Goal: Task Accomplishment & Management: Complete application form

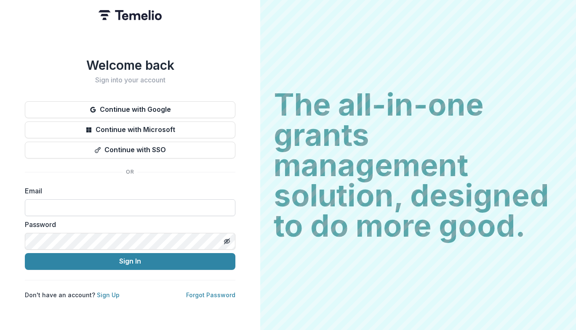
type input "**********"
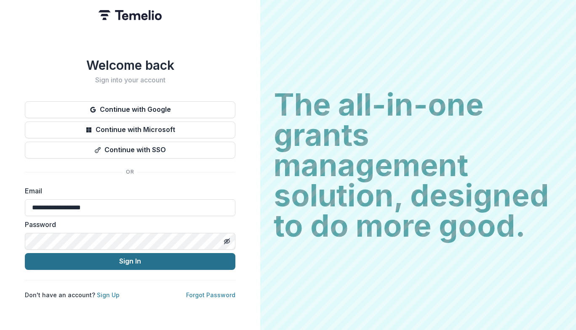
click at [133, 264] on button "Sign In" at bounding box center [130, 261] width 210 height 17
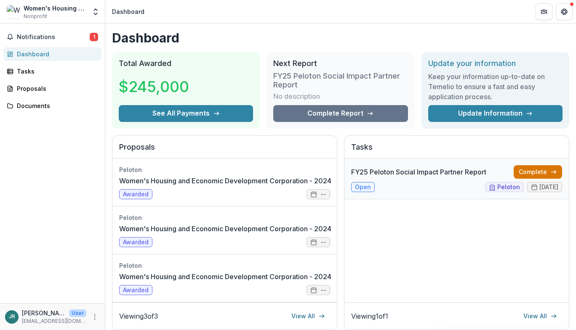
click at [535, 170] on link "Complete" at bounding box center [537, 171] width 48 height 13
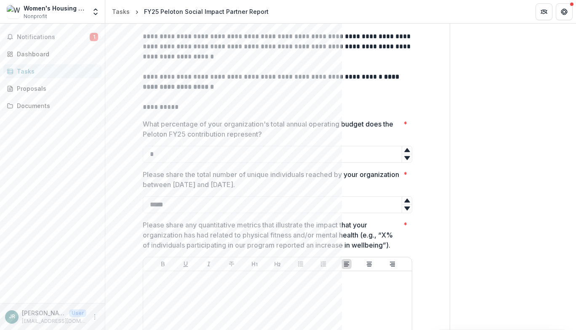
scroll to position [252, 0]
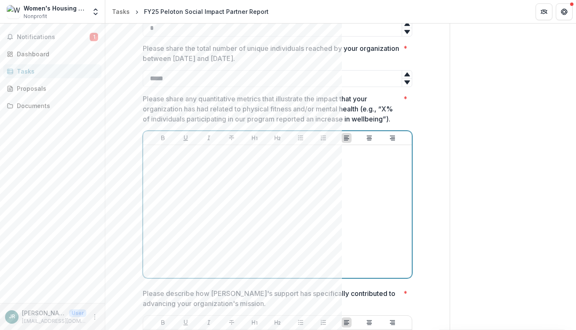
click at [283, 183] on div at bounding box center [277, 212] width 262 height 126
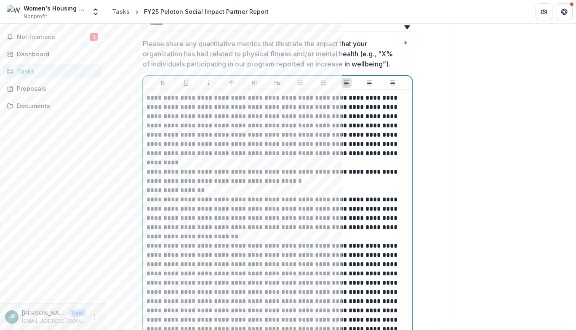
scroll to position [223, 0]
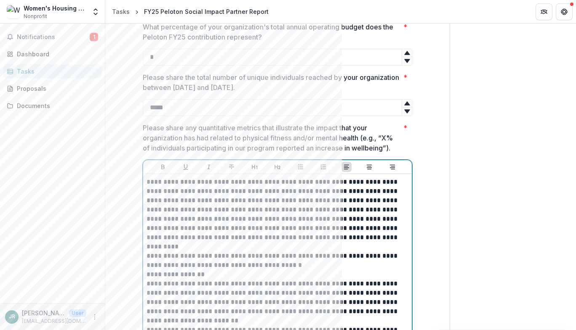
click at [274, 265] on p "**********" at bounding box center [277, 261] width 262 height 19
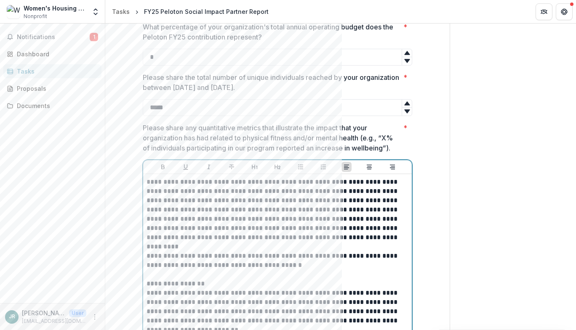
click at [258, 246] on p "**********" at bounding box center [277, 215] width 262 height 74
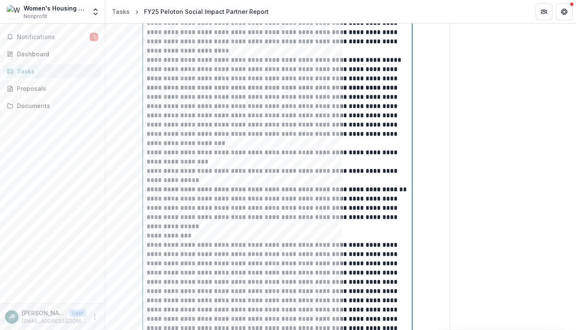
scroll to position [897, 0]
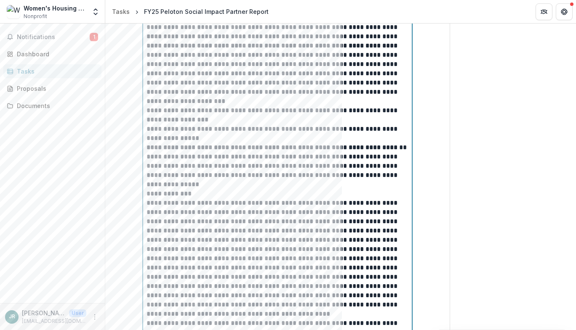
click at [193, 181] on p "**********" at bounding box center [277, 166] width 262 height 46
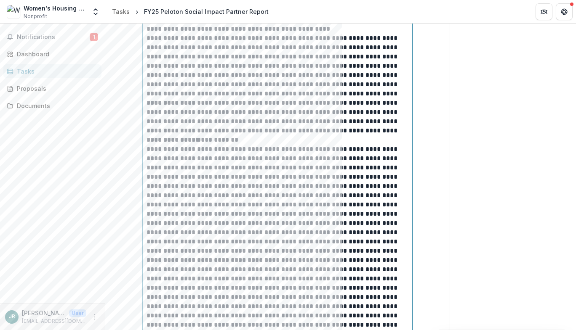
scroll to position [1149, 0]
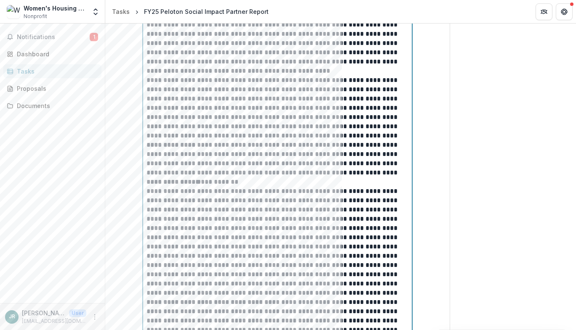
click at [385, 172] on p "**********" at bounding box center [277, 159] width 262 height 37
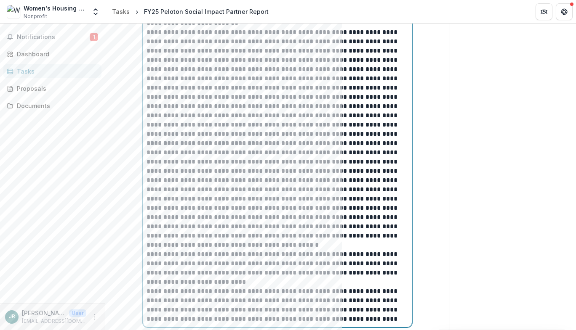
scroll to position [1486, 0]
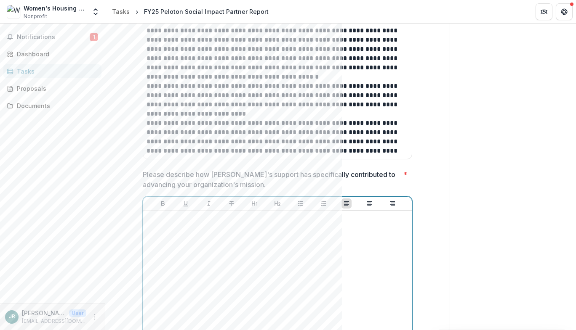
click at [315, 247] on div at bounding box center [277, 277] width 262 height 126
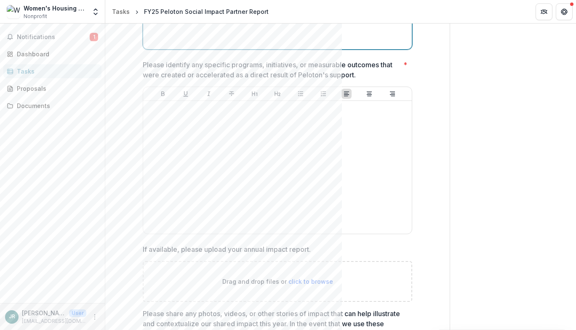
scroll to position [1864, 0]
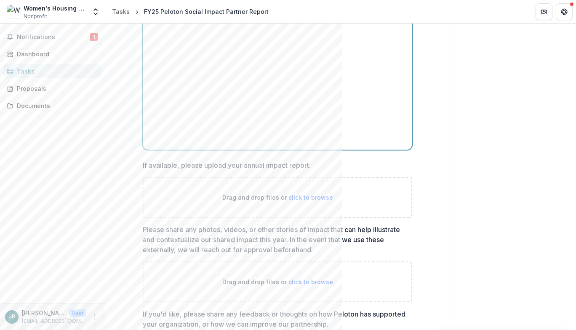
click at [229, 77] on div at bounding box center [277, 83] width 262 height 126
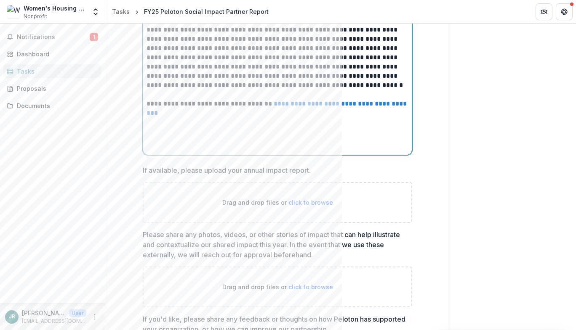
scroll to position [1901, 0]
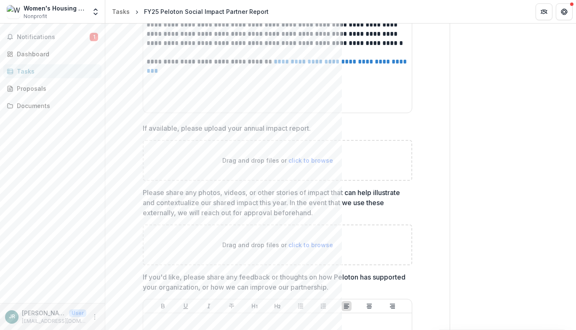
click at [377, 241] on div "Drag and drop files or click to browse" at bounding box center [277, 245] width 269 height 41
type input "**********"
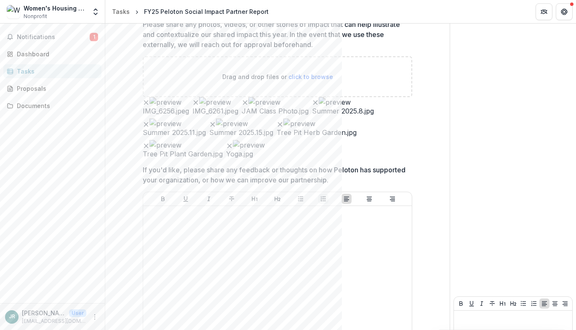
scroll to position [2112, 0]
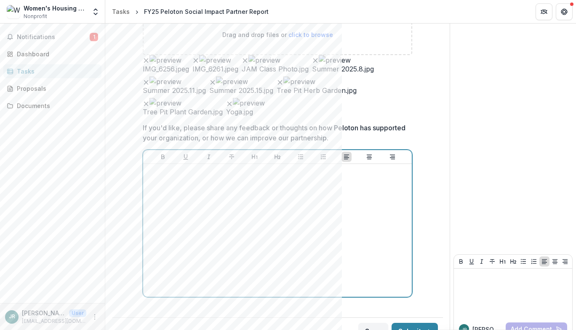
click at [254, 262] on div at bounding box center [277, 230] width 262 height 126
click at [255, 177] on p at bounding box center [277, 171] width 262 height 9
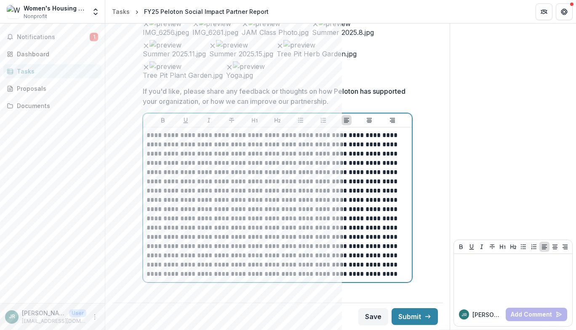
scroll to position [2215, 0]
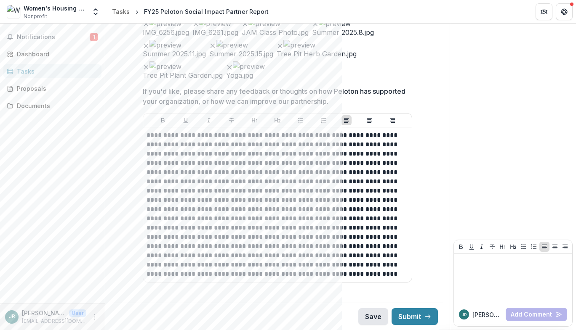
click at [372, 318] on button "Save" at bounding box center [373, 316] width 30 height 17
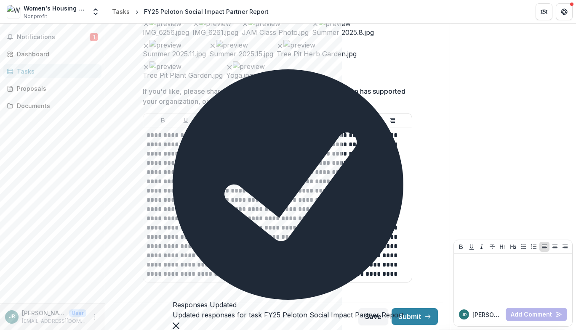
click at [179, 323] on icon "Close" at bounding box center [175, 326] width 7 height 7
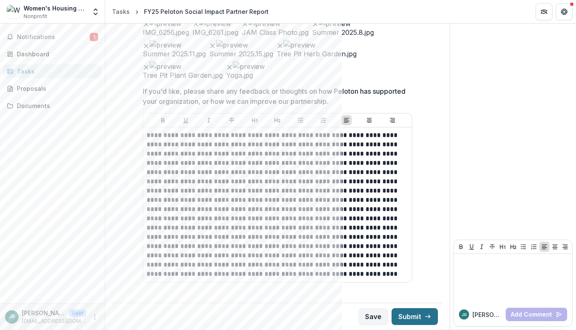
click at [412, 318] on button "Submit" at bounding box center [414, 316] width 46 height 17
click at [407, 317] on button "Submit" at bounding box center [414, 316] width 46 height 17
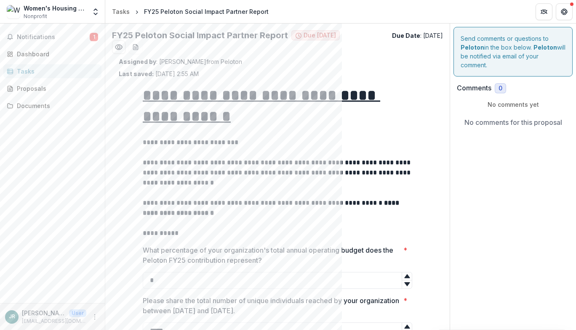
scroll to position [42, 0]
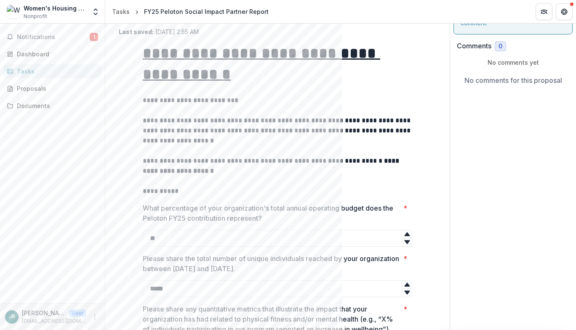
click at [403, 244] on icon at bounding box center [406, 242] width 7 height 7
click at [405, 237] on icon at bounding box center [406, 234] width 7 height 7
click at [406, 235] on icon at bounding box center [406, 235] width 5 height 4
click at [405, 240] on icon at bounding box center [406, 242] width 7 height 7
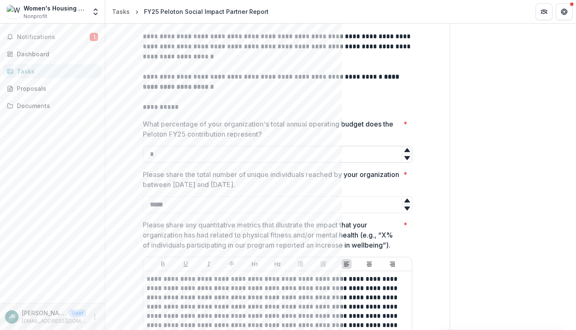
scroll to position [84, 0]
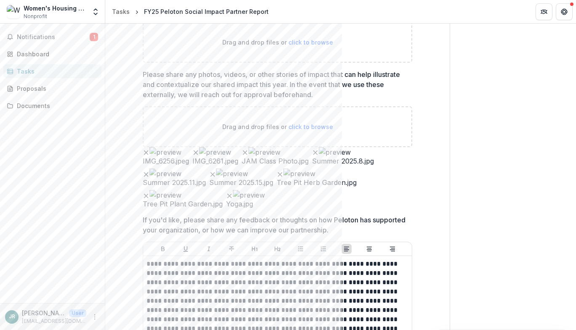
scroll to position [2215, 0]
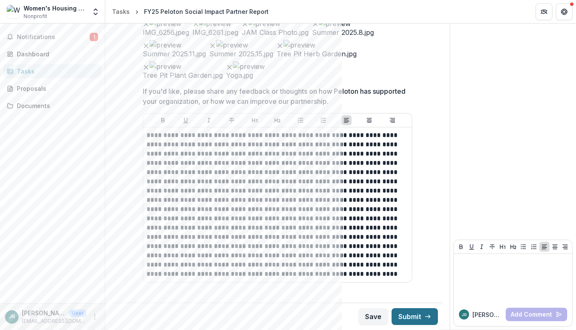
click at [406, 317] on button "Submit" at bounding box center [414, 316] width 46 height 17
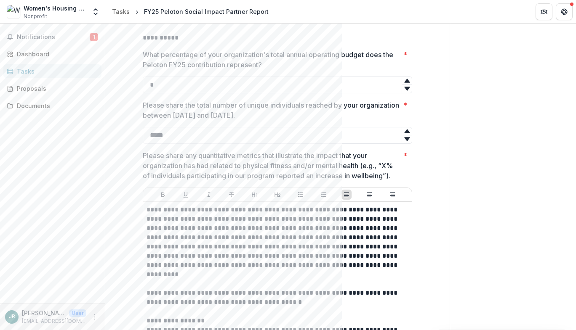
scroll to position [0, 0]
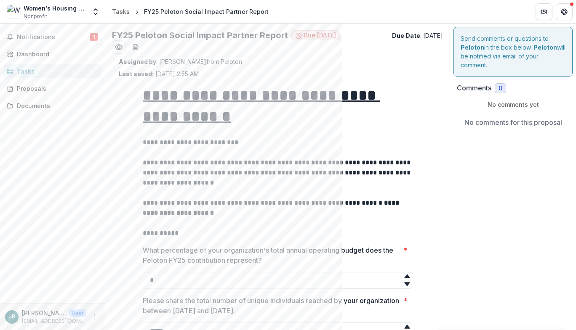
type input "*"
click at [406, 276] on icon at bounding box center [406, 277] width 5 height 4
click at [406, 211] on p "**********" at bounding box center [277, 208] width 269 height 20
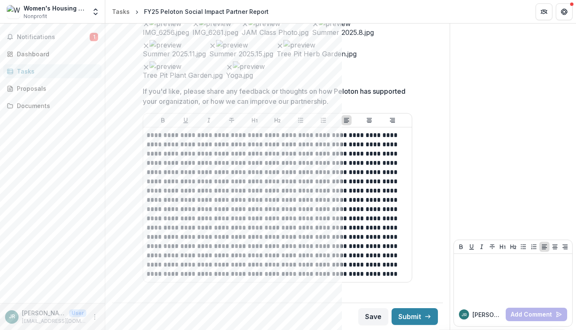
scroll to position [2215, 0]
click at [409, 318] on button "Submit" at bounding box center [414, 316] width 46 height 17
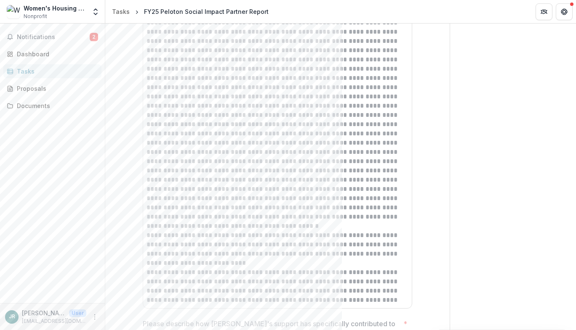
scroll to position [1390, 0]
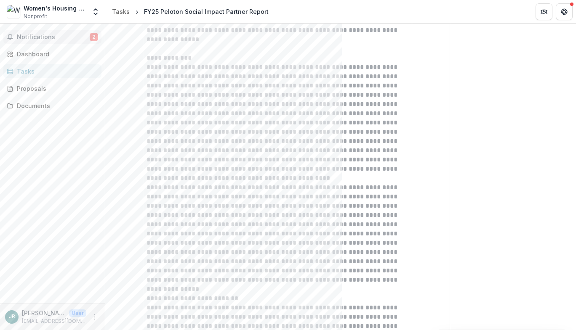
click at [35, 36] on span "Notifications" at bounding box center [53, 37] width 73 height 7
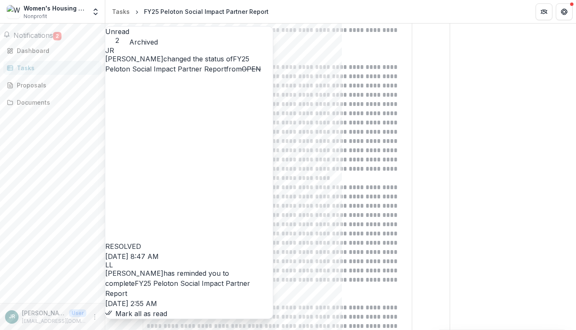
click at [167, 309] on button "Mark all as read" at bounding box center [136, 314] width 62 height 10
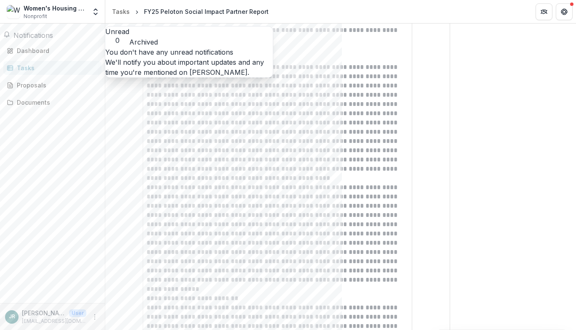
click at [32, 37] on span "Notifications" at bounding box center [33, 35] width 40 height 8
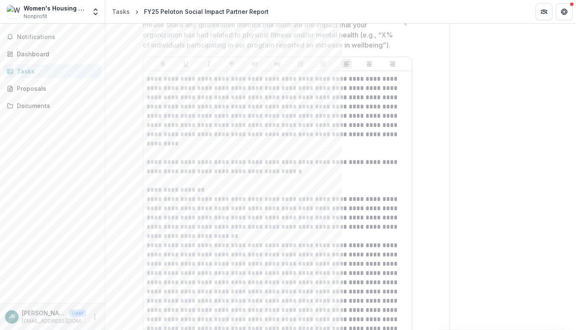
scroll to position [381, 0]
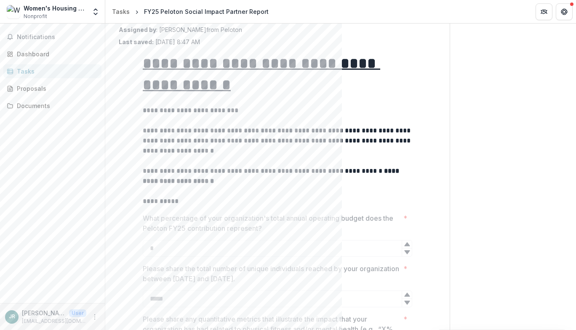
click at [54, 14] on div "Women's Housing and Economic Development Corporation Nonprofit" at bounding box center [55, 12] width 63 height 16
click at [45, 9] on div "Women's Housing and Economic Development Corporation" at bounding box center [55, 8] width 63 height 9
click at [562, 13] on icon "Get Help" at bounding box center [563, 11] width 7 height 7
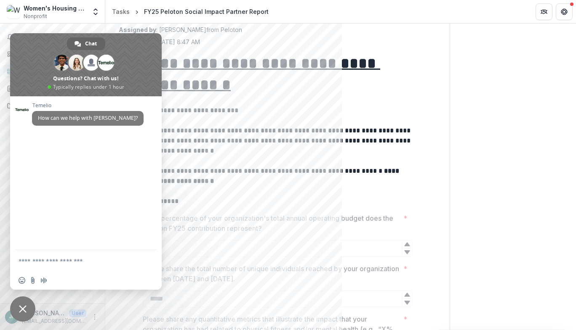
click at [21, 312] on span "Close chat" at bounding box center [23, 309] width 8 height 8
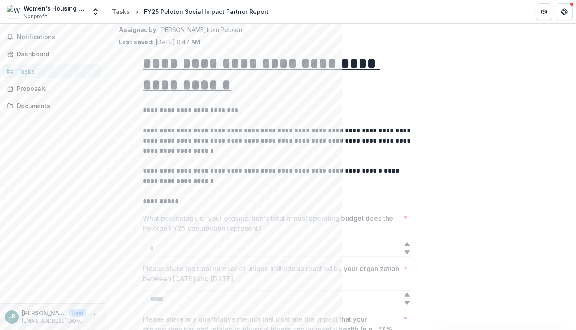
click at [95, 321] on button "More" at bounding box center [95, 317] width 10 height 10
click at [114, 314] on icon "button" at bounding box center [113, 313] width 7 height 7
